Goal: Navigation & Orientation: Find specific page/section

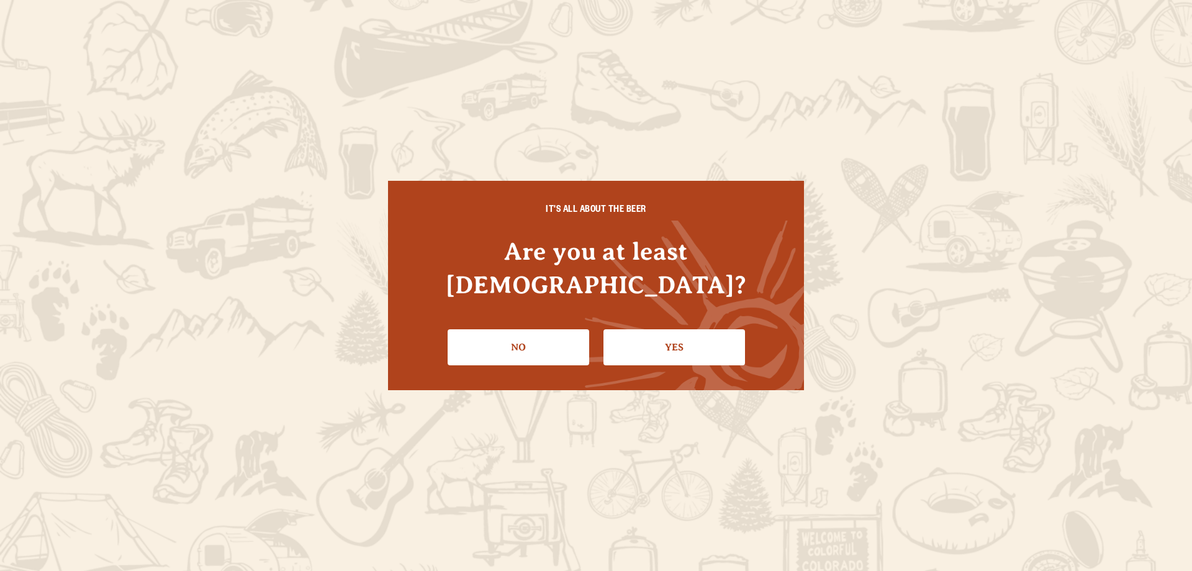
click at [180, 38] on div "IT'S ALL ABOUT THE BEER Are you at least [DEMOGRAPHIC_DATA]? No Yes" at bounding box center [596, 285] width 1192 height 571
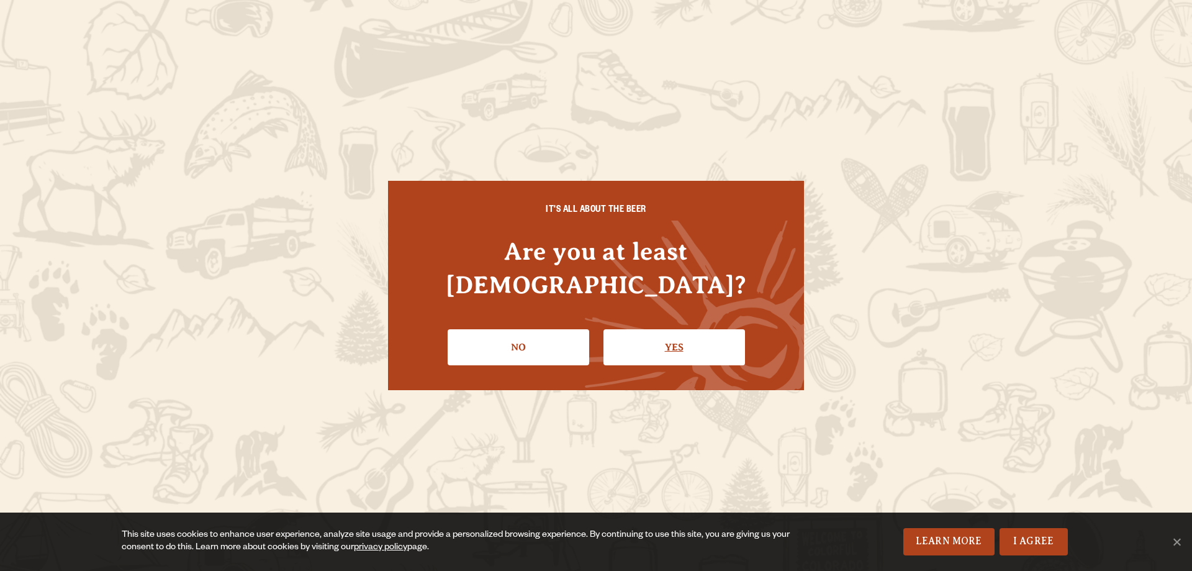
click at [655, 329] on link "Yes" at bounding box center [675, 347] width 142 height 36
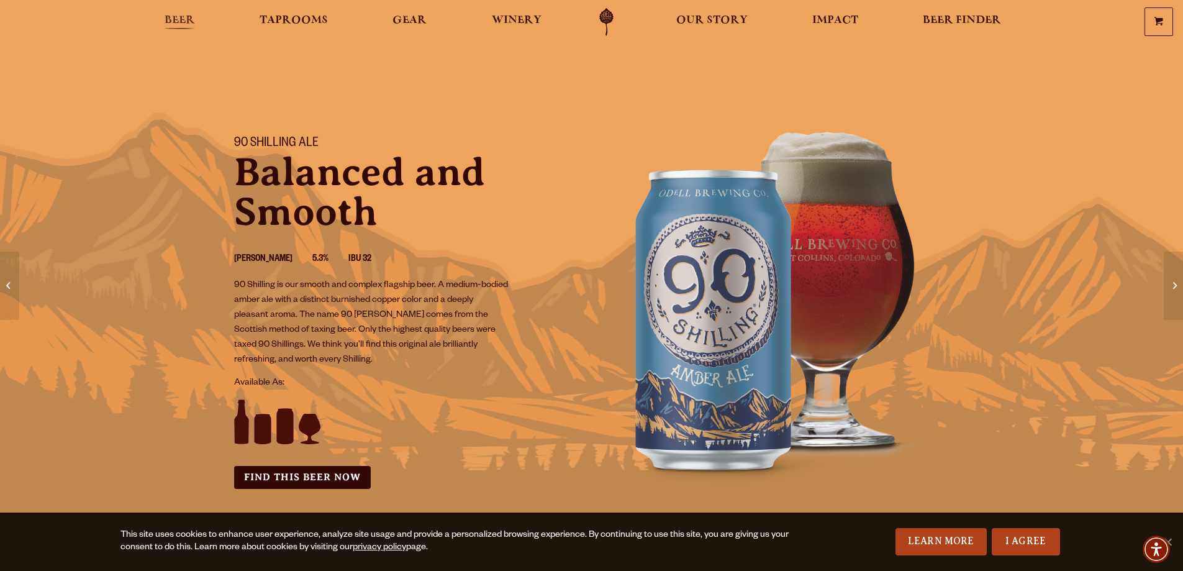
click at [180, 12] on link "Beer" at bounding box center [180, 22] width 47 height 28
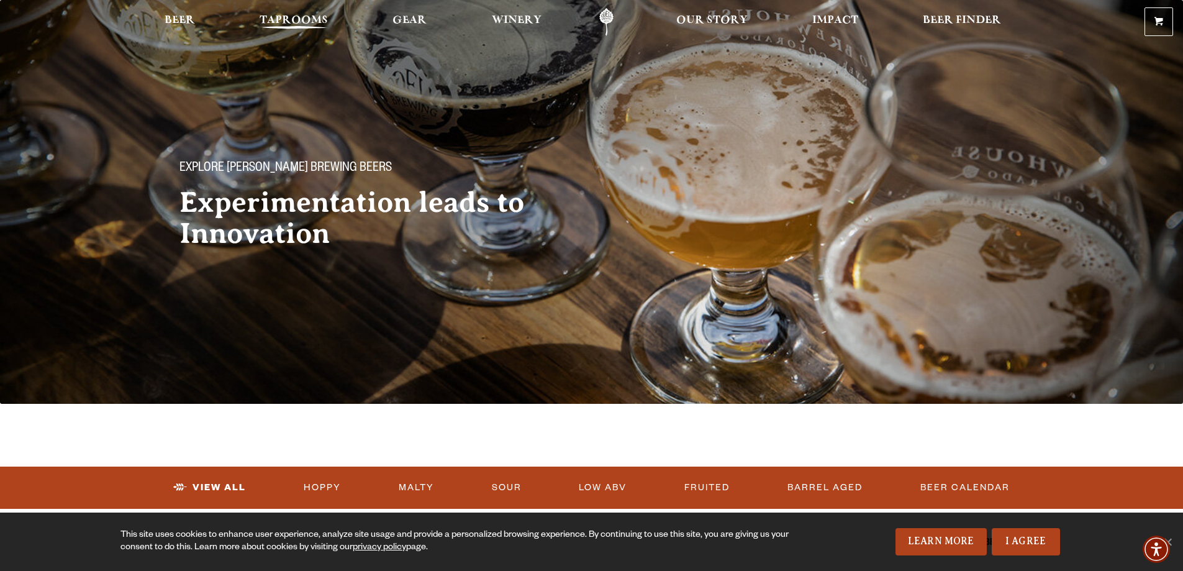
click at [274, 22] on span "Taprooms" at bounding box center [294, 21] width 68 height 10
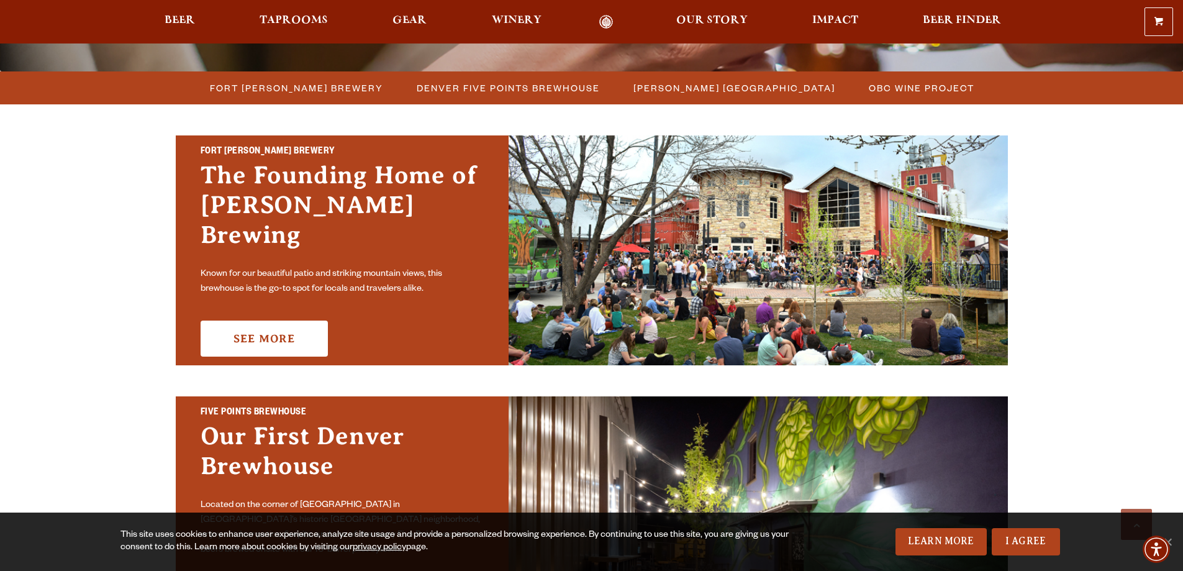
scroll to position [311, 0]
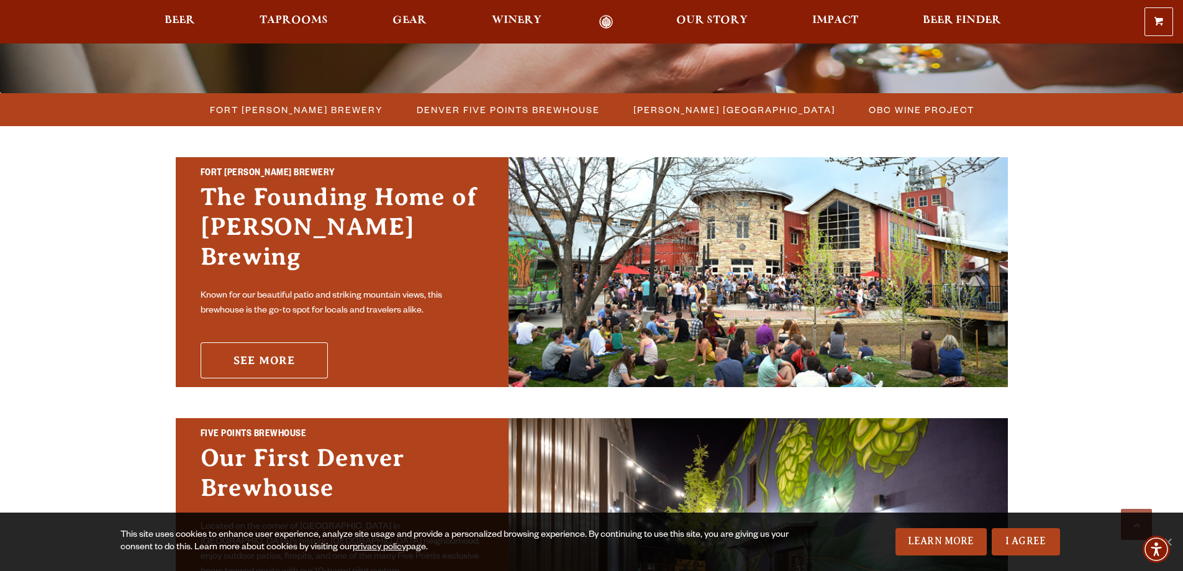
click at [271, 350] on link "See More" at bounding box center [264, 360] width 127 height 36
